Goal: Find specific page/section

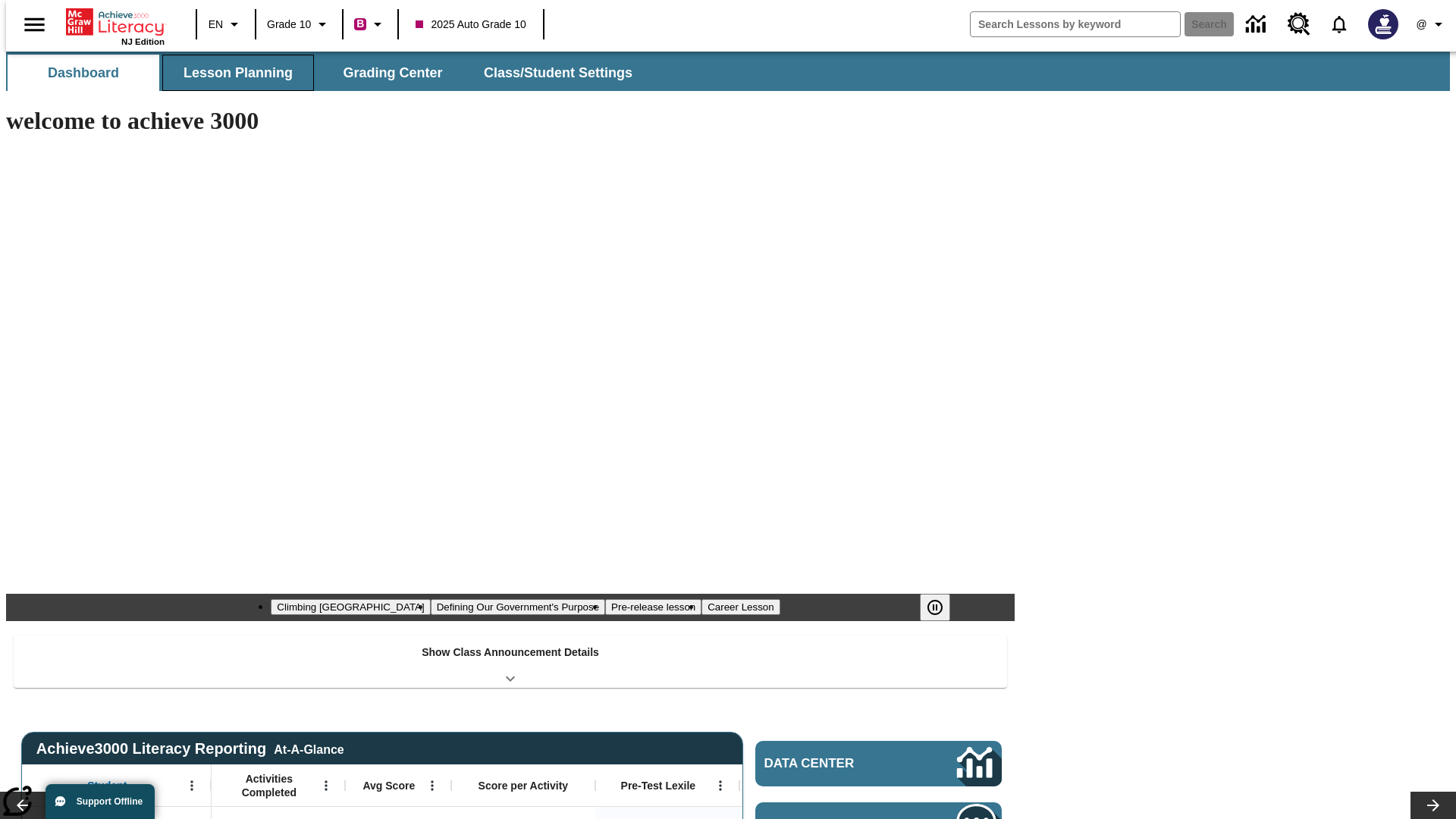
click at [232, 73] on button "Lesson Planning" at bounding box center [238, 72] width 152 height 36
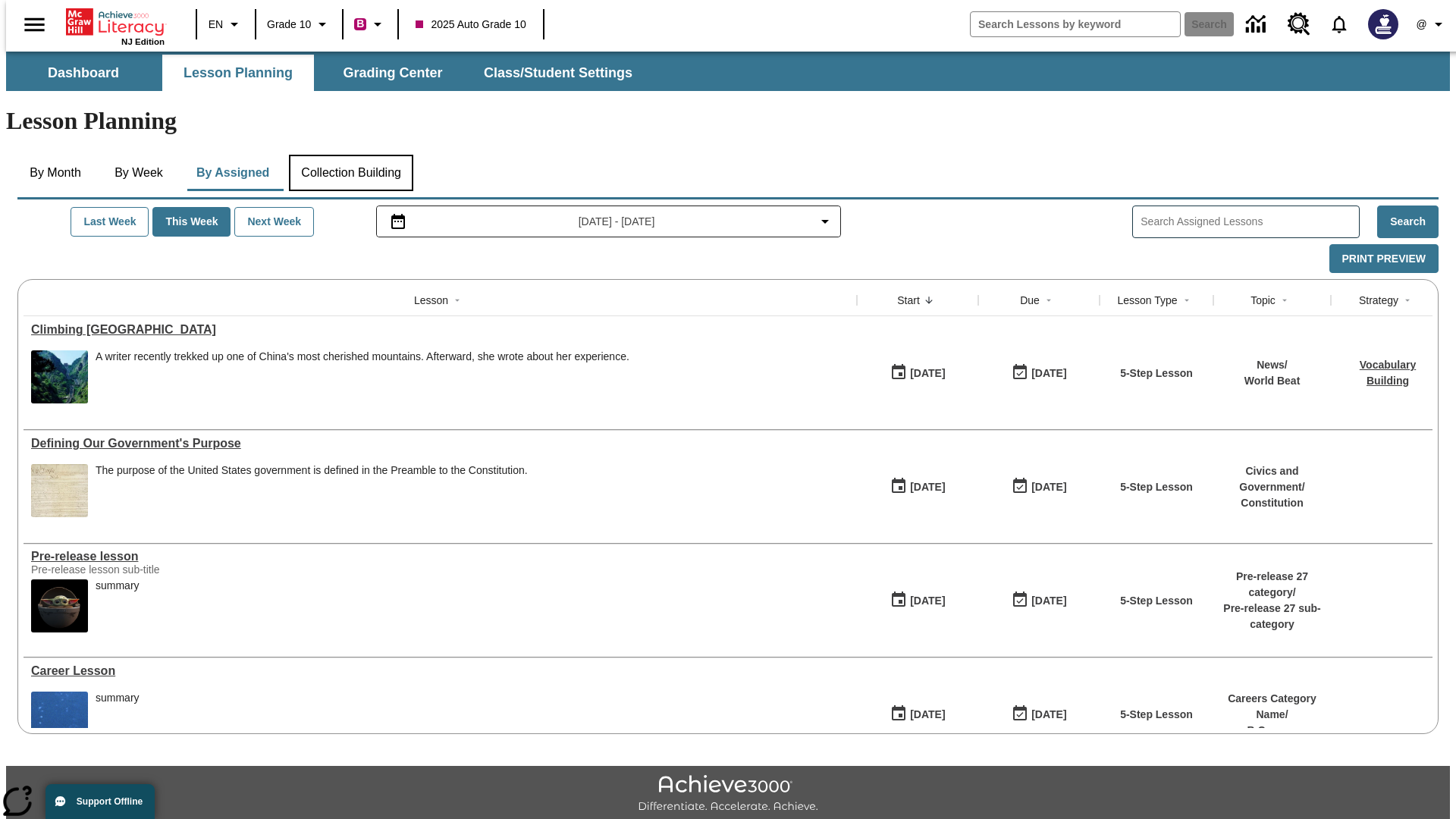
click at [350, 155] on button "Collection Building" at bounding box center [351, 172] width 125 height 36
